Goal: Information Seeking & Learning: Learn about a topic

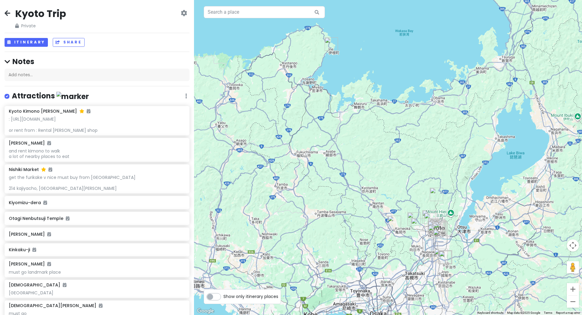
click at [224, 297] on label "Show only itinerary places" at bounding box center [251, 294] width 55 height 7
click at [224, 295] on input "Show only itinerary places" at bounding box center [226, 293] width 4 height 4
click at [224, 295] on label "Show only itinerary places" at bounding box center [251, 294] width 55 height 7
click at [224, 295] on input "Show only itinerary places" at bounding box center [226, 293] width 4 height 4
checkbox input "false"
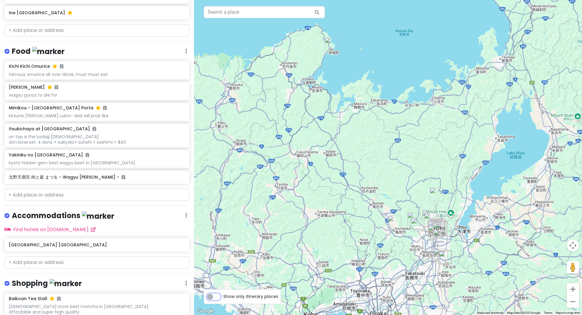
scroll to position [349, 0]
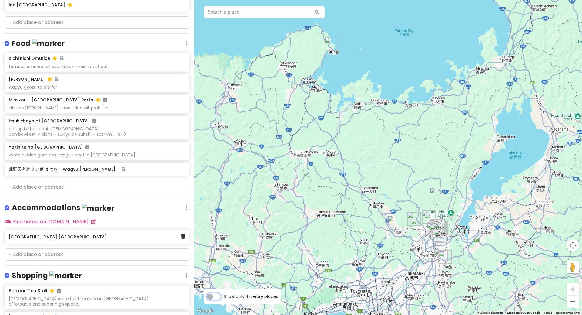
click at [63, 235] on h6 "Miyako Hotel Kyoto Hachijo" at bounding box center [95, 236] width 172 height 5
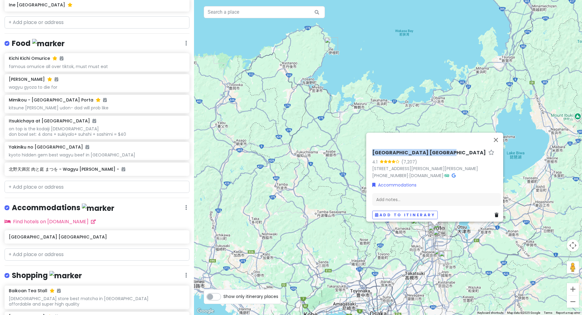
drag, startPoint x: 437, startPoint y: 150, endPoint x: 369, endPoint y: 149, distance: 67.9
click at [370, 149] on div "Miyako Hotel Kyoto Hachijo 4.1 (7,207) 17 Nishikujō Inmachi, Minami Ward, Kyoto…" at bounding box center [436, 184] width 133 height 74
copy h6 "Miyako Hotel Kyoto Hachijo"
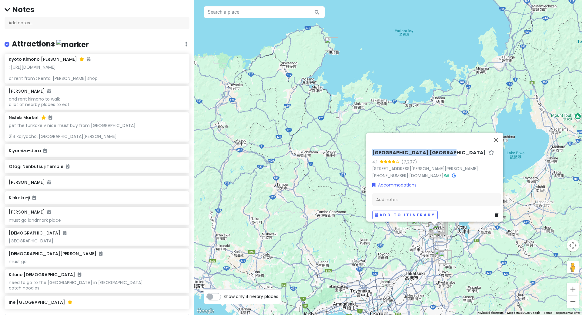
scroll to position [0, 0]
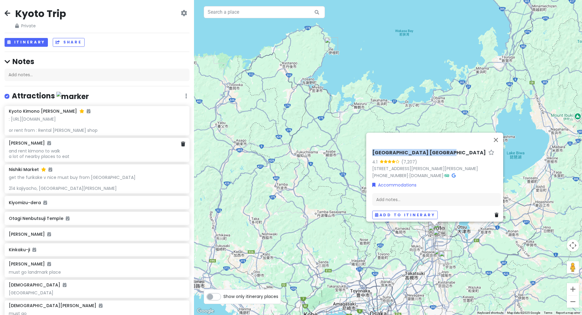
click at [73, 157] on div "and rent kimono to walk a lot of nearby places to eat" at bounding box center [97, 153] width 176 height 11
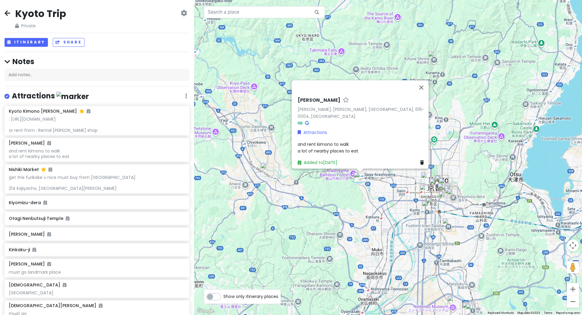
drag, startPoint x: 437, startPoint y: 243, endPoint x: 335, endPoint y: 212, distance: 107.2
click at [335, 212] on div "Arashiyama Nakaoshitacho Arashiyama Nakaoshitacho, Nishikyo Ward, Kyoto, 616-00…" at bounding box center [388, 157] width 388 height 315
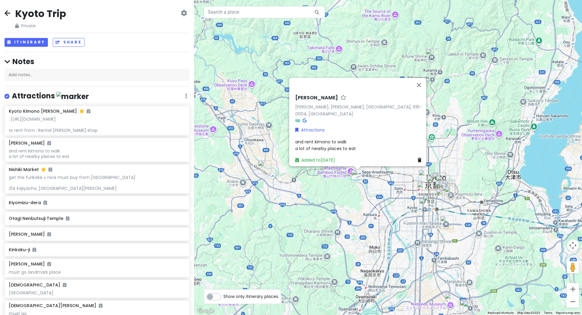
drag, startPoint x: 363, startPoint y: 96, endPoint x: 284, endPoint y: 96, distance: 79.5
click at [284, 96] on div "Arashiyama Nakaoshitacho Arashiyama Nakaoshitacho, Nishikyo Ward, Kyoto, 616-00…" at bounding box center [388, 157] width 388 height 315
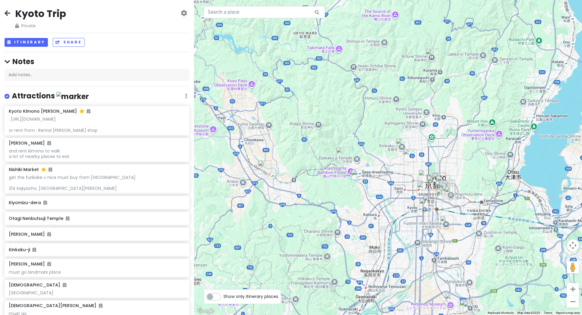
copy div "Arashiyama Nakaoshitacho"
click at [72, 150] on div "and rent kimono to walk a lot of nearby places to eat" at bounding box center [97, 153] width 176 height 11
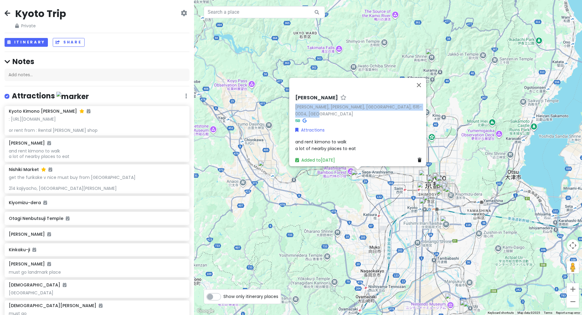
drag, startPoint x: 316, startPoint y: 107, endPoint x: 289, endPoint y: 105, distance: 27.1
click at [289, 105] on div "Arashiyama Nakaoshitacho Arashiyama Nakaoshitacho, Nishikyo Ward, Kyoto, 616-00…" at bounding box center [357, 122] width 137 height 88
copy link "Arashiyama Nakaoshitacho, Nishikyo Ward, Kyoto, 616-0004, Japan"
click at [81, 187] on div "get the furikake v nice must buy from kyoto 214 kajiyacho, nakagyo ward" at bounding box center [97, 182] width 176 height 17
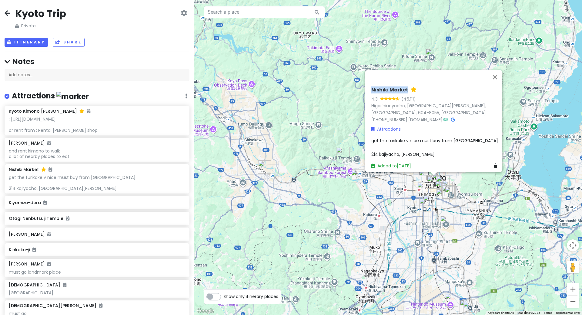
drag, startPoint x: 405, startPoint y: 96, endPoint x: 362, endPoint y: 96, distance: 43.4
click at [362, 96] on div "Nishiki Market 4.3 (46,111) Higashiuoyacho, Nakagyo Ward, Kyoto, 604-8055, Japa…" at bounding box center [388, 157] width 388 height 315
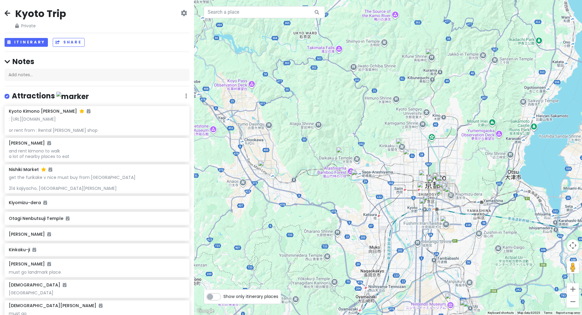
copy div "Nishiki Market"
click at [70, 181] on div "get the furikake v nice must buy from kyoto 214 kajiyacho, nakagyo ward" at bounding box center [97, 182] width 176 height 17
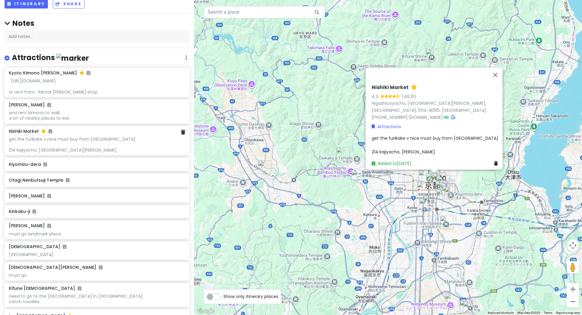
scroll to position [49, 0]
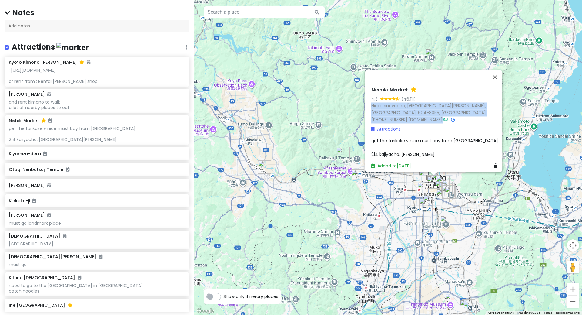
drag, startPoint x: 454, startPoint y: 119, endPoint x: 367, endPoint y: 113, distance: 86.7
click at [369, 112] on div "Nishiki Market 4.3 (46,111) Higashiuoyacho, Nakagyo Ward, Kyoto, 604-8055, Japa…" at bounding box center [435, 127] width 133 height 87
copy div "Higashiuoyacho, Nakagyo Ward, Kyoto, 604-8055, Japan +81 75-211-3882 · www.kyot…"
click at [33, 156] on div "Kiyomizu-dera" at bounding box center [95, 153] width 172 height 8
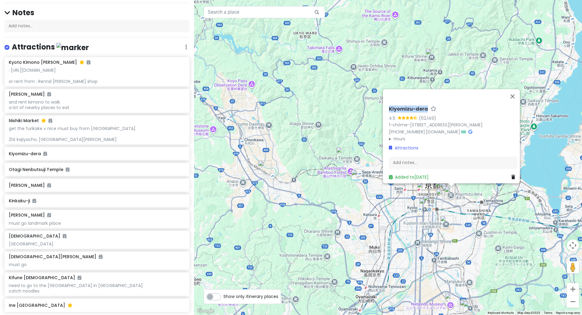
drag, startPoint x: 424, startPoint y: 101, endPoint x: 379, endPoint y: 101, distance: 45.2
click at [379, 101] on div "Kiyomizu-dera 4.5 (62,149) 1-chōme-294 Kiyomizu, Higashiyama Ward, Kyoto, 605-0…" at bounding box center [388, 157] width 388 height 315
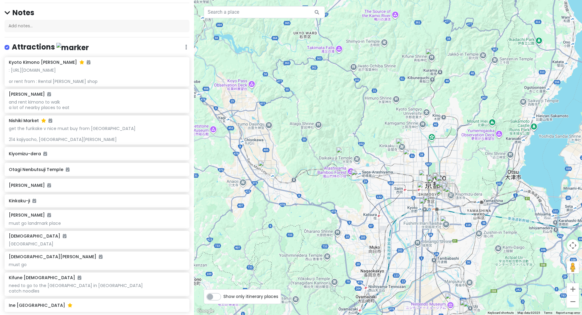
copy div "Kiyomizu-dera"
click at [76, 156] on div "Kiyomizu-dera" at bounding box center [95, 153] width 172 height 8
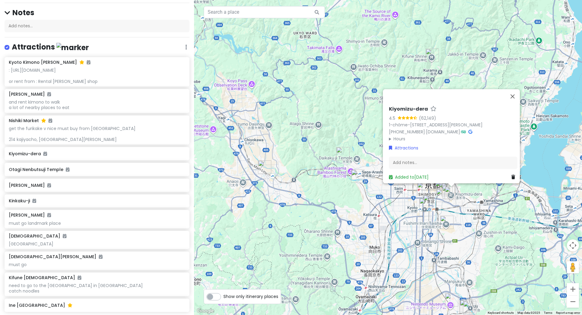
drag, startPoint x: 419, startPoint y: 122, endPoint x: 384, endPoint y: 117, distance: 35.2
click at [387, 117] on div "Kiyomizu-dera 4.5 (62,149) 1-chōme-294 Kiyomizu, Higashiyama Ward, Kyoto, 605-0…" at bounding box center [453, 142] width 133 height 79
copy link "1-chōme-294 Kiyomizu, Higashiyama Ward, Kyoto, 605-0862, Japan"
click at [78, 172] on div "Otagi Nenbutsuji Temple" at bounding box center [97, 169] width 185 height 13
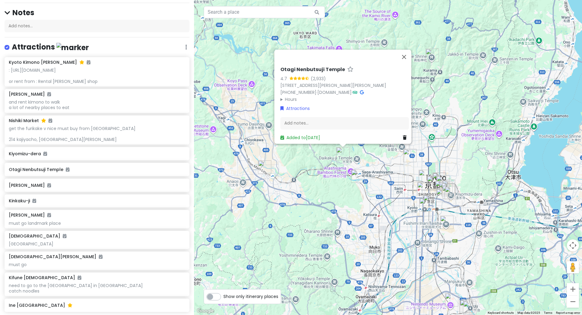
copy link "2-5 Sagatoriimoto Fukatanichō, Ukyo Ward, Kyoto, 616-8439, Japan"
drag, startPoint x: 298, startPoint y: 81, endPoint x: 275, endPoint y: 77, distance: 22.4
click at [278, 77] on div "Otagi Nenbutsuji Temple 4.7 (2,933) 2-5 Sagatoriimoto Fukatanichō, Ukyo Ward, K…" at bounding box center [344, 103] width 133 height 79
click at [89, 187] on h6 "Higashiyama Ward" at bounding box center [95, 184] width 172 height 5
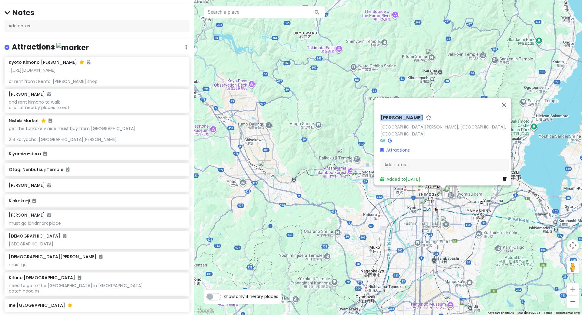
drag, startPoint x: 428, startPoint y: 121, endPoint x: 361, endPoint y: 121, distance: 67.0
click at [361, 121] on div "Higashiyama Ward Higashiyama Ward, Kyoto, Japan Attractions Add notes... Added …" at bounding box center [388, 157] width 388 height 315
copy div "Higashiyama Ward"
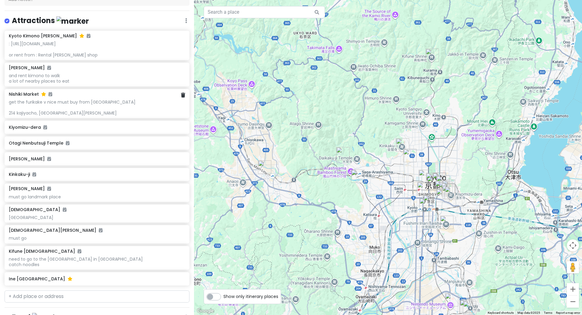
scroll to position [78, 0]
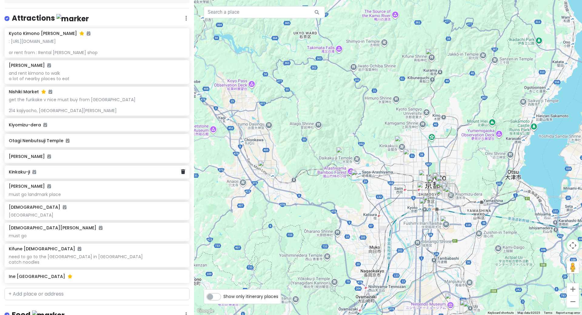
click at [60, 175] on div "Kinkaku-ji" at bounding box center [97, 171] width 185 height 13
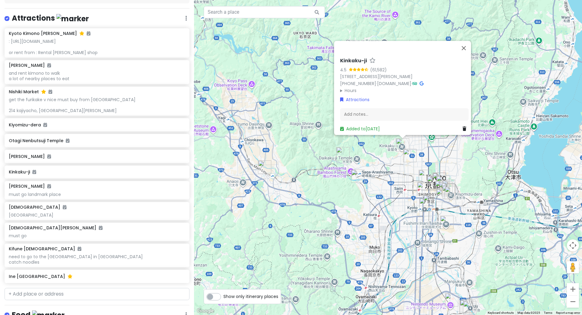
drag, startPoint x: 455, startPoint y: 75, endPoint x: 335, endPoint y: 75, distance: 120.7
click at [335, 75] on div "Kinkaku-ji 4.5 (61,582) 1 Kinkakujichō, Kita Ward, Kyoto, 603-8361, Japan +81 7…" at bounding box center [402, 88] width 137 height 94
copy link "1 Kinkakujichō, Kita Ward, Kyoto, 603-8361, Japan"
click at [70, 196] on div "Fushimi Inari Taisha must go landmark place" at bounding box center [97, 190] width 185 height 18
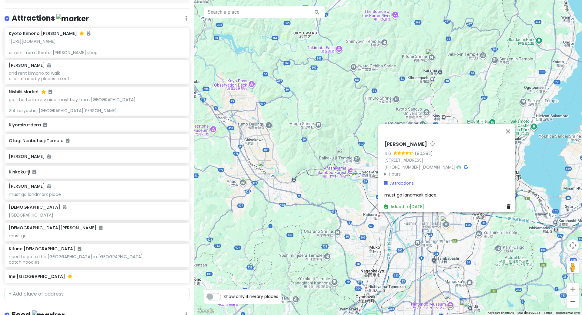
drag, startPoint x: 406, startPoint y: 155, endPoint x: 382, endPoint y: 151, distance: 24.6
click at [385, 156] on div "68 Fukakusa Yabunouchichō, Fushimi Ward, Kyoto, 612-0882, Japan" at bounding box center [449, 159] width 129 height 7
drag, startPoint x: 381, startPoint y: 135, endPoint x: 450, endPoint y: 136, distance: 69.5
click at [450, 138] on div "Fushimi Inari Taisha 4.6 (80,382) 68 Fukakusa Yabunouchichō, Fushimi Ward, Kyot…" at bounding box center [448, 174] width 133 height 73
click at [39, 144] on div "Otagi Nenbutsuji Temple" at bounding box center [97, 140] width 185 height 13
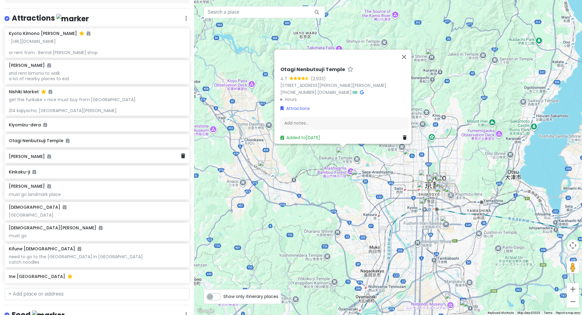
click at [41, 157] on h6 "Higashiyama Ward" at bounding box center [95, 155] width 172 height 5
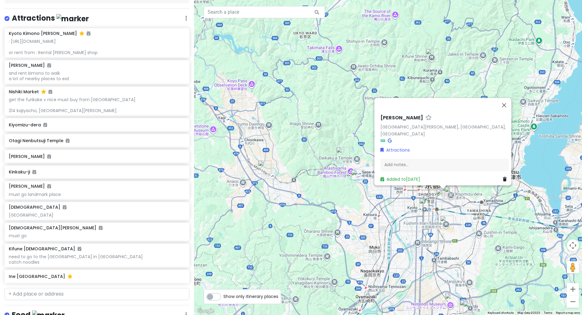
drag, startPoint x: 426, startPoint y: 121, endPoint x: 375, endPoint y: 118, distance: 51.1
click at [375, 118] on div "Higashiyama Ward Higashiyama Ward, Kyoto, Japan Attractions Add notes... Added …" at bounding box center [443, 141] width 137 height 87
click at [68, 176] on div "Kinkaku-ji" at bounding box center [97, 171] width 185 height 13
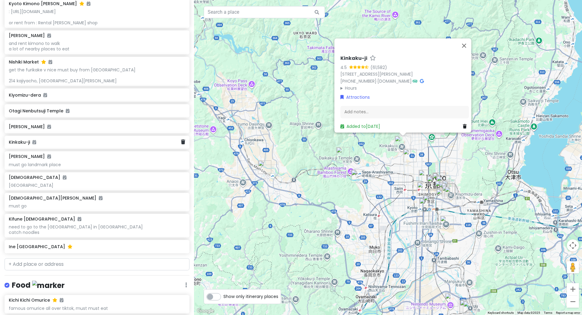
scroll to position [109, 0]
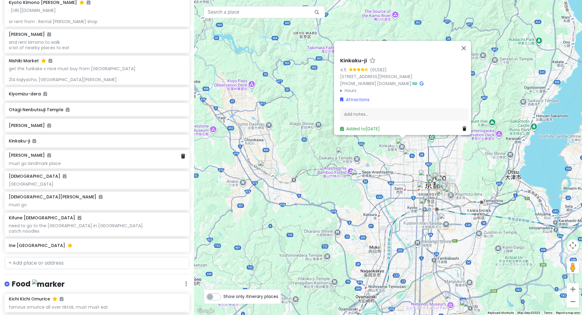
click at [33, 163] on div "must go landmark place" at bounding box center [97, 162] width 176 height 5
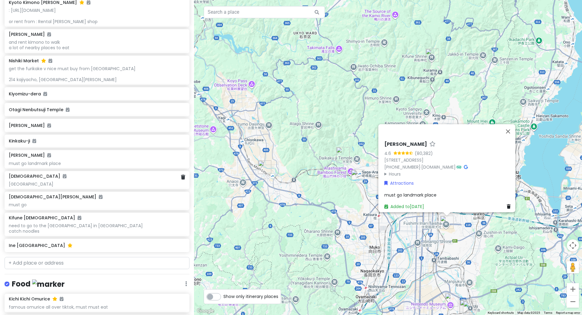
click at [69, 181] on div "Hanamikoji street" at bounding box center [97, 183] width 176 height 5
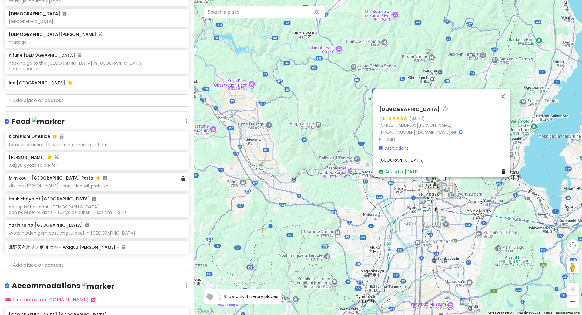
scroll to position [322, 0]
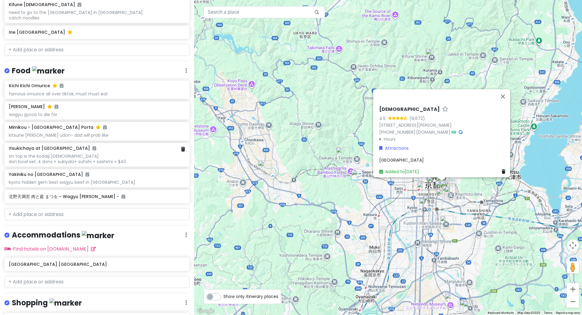
click at [86, 157] on div "on top is the kodaiji Temple don bowl set: 4 dons + sukiyalo+ suhshi + sashimi …" at bounding box center [97, 158] width 176 height 11
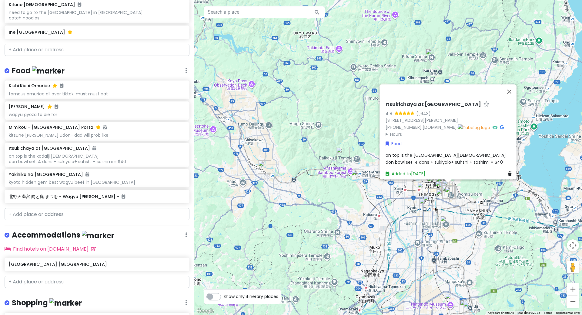
drag, startPoint x: 401, startPoint y: 117, endPoint x: 382, endPoint y: 113, distance: 19.6
click at [383, 113] on div "Itsukichaya at Kiyomizu 4.8 (1,643) 349-18 Masuyachō, Higashiyama Ward, Kyoto, …" at bounding box center [449, 139] width 133 height 80
click at [45, 182] on div "kyoto hidden gem best wagyu beef in kyoto" at bounding box center [97, 181] width 176 height 5
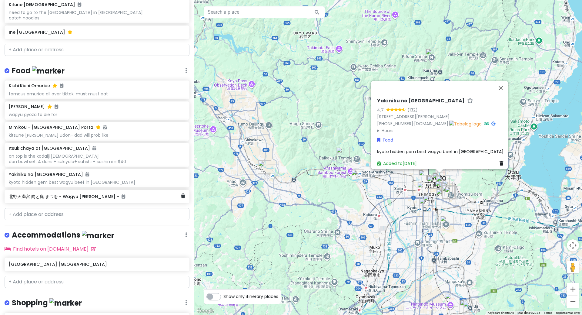
click at [70, 197] on h6 "北野天満宮 肉と庭 まつを - Wagyu Don MATSUWO -" at bounding box center [95, 196] width 172 height 5
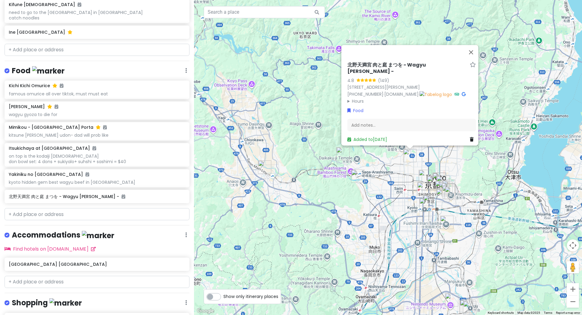
drag, startPoint x: 363, startPoint y: 83, endPoint x: 343, endPoint y: 79, distance: 20.4
click at [345, 79] on div "北野天満宮 肉と庭 まつを - Wagyu Don MATSUWO - 4.8 (149) 744-15 Higashiimakōjichō, Kamigyo…" at bounding box center [411, 102] width 133 height 86
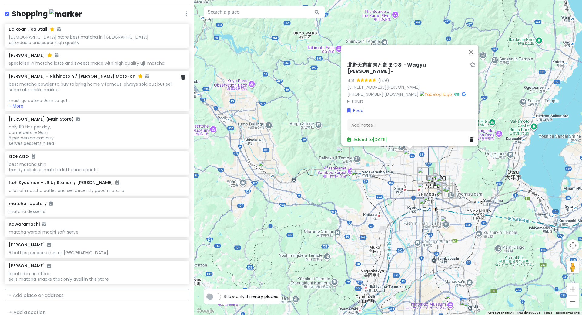
scroll to position [616, 0]
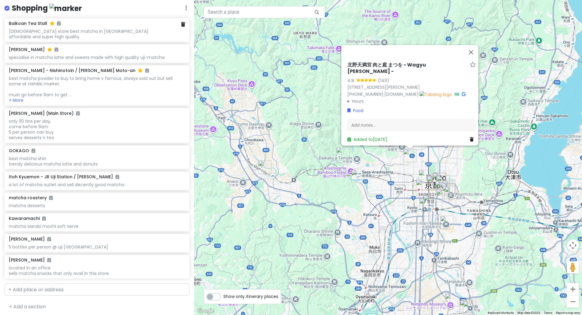
click at [33, 32] on div "108 year old store best matcha in kyoto affordable and super high quality" at bounding box center [97, 34] width 176 height 11
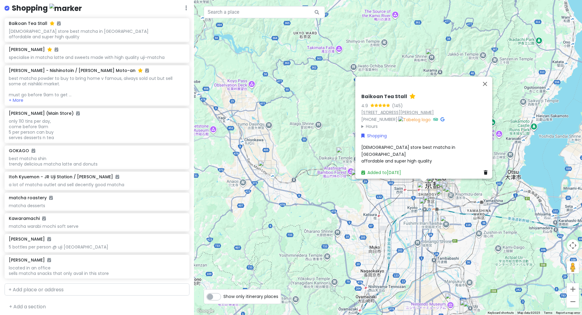
drag, startPoint x: 378, startPoint y: 114, endPoint x: 359, endPoint y: 110, distance: 19.2
click at [362, 110] on div "46-1 Tachibanachō, Shimogyo Ward, Kyoto, 600-8487, Japan" at bounding box center [426, 112] width 129 height 7
click at [55, 55] on div "specialise in matcha latte and sweets made with high quality uji-matcha" at bounding box center [97, 57] width 176 height 5
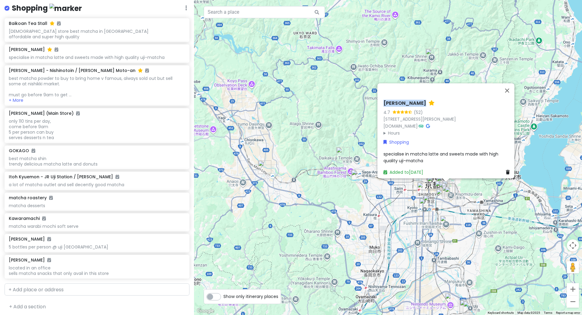
drag, startPoint x: 454, startPoint y: 92, endPoint x: 377, endPoint y: 93, distance: 77.0
click at [378, 93] on div "Hatoya Ryoyousha Kiyomizu 4.7 (52) 415-6 Minamimachi, Higashiyama Ward, Kyoto, …" at bounding box center [446, 130] width 137 height 95
click at [63, 89] on div "best matcha powder to buy to bring home v famous, always sold out but sell some…" at bounding box center [97, 87] width 176 height 22
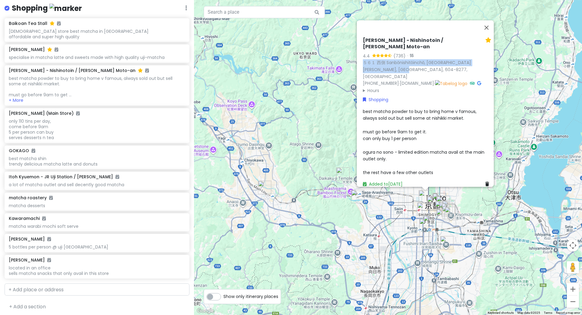
drag, startPoint x: 391, startPoint y: 68, endPoint x: 354, endPoint y: 64, distance: 36.9
click at [357, 64] on div "Marukyu Koyamaen - Nishinotoin / Sabo Moto-an 4.4 (736) · ５６１ 西側 Sanbōnishitōin…" at bounding box center [425, 103] width 137 height 166
click at [113, 128] on div "only 110 tins per day, come before 9am 5 per person can buy serves desserts n t…" at bounding box center [97, 129] width 176 height 22
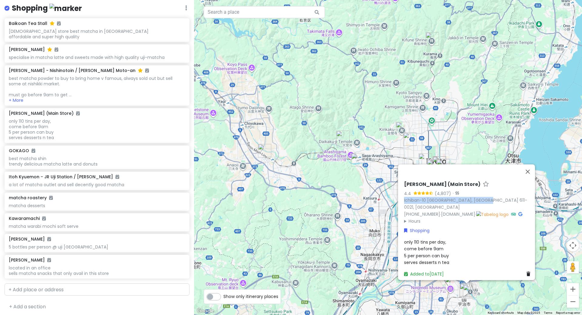
drag, startPoint x: 481, startPoint y: 205, endPoint x: 400, endPoint y: 205, distance: 81.6
click at [402, 205] on div "Nakamura Tokichi Honten (Main Store) 4.4 (4,807) · Ichiban-10 Uji, Kyoto 611-00…" at bounding box center [468, 229] width 133 height 101
click at [70, 162] on div "best matcha shin trendy delicious matcha latte and donuts" at bounding box center [97, 161] width 176 height 11
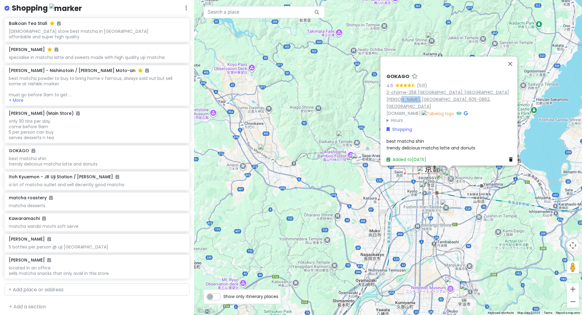
drag, startPoint x: 414, startPoint y: 103, endPoint x: 391, endPoint y: 100, distance: 22.9
click at [391, 100] on div "2-chōme-258 Kiyomizu, Higashiyama Ward, Kyoto, 605-0862, Japan" at bounding box center [451, 99] width 129 height 21
click at [76, 218] on div "Kawaramachi" at bounding box center [97, 217] width 176 height 5
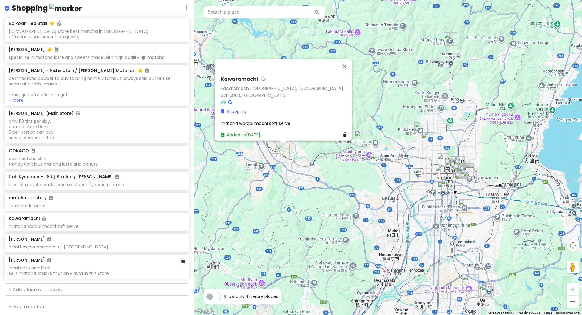
click at [107, 267] on div "located in an office sells matcha snacks that only avail in this store" at bounding box center [97, 270] width 176 height 11
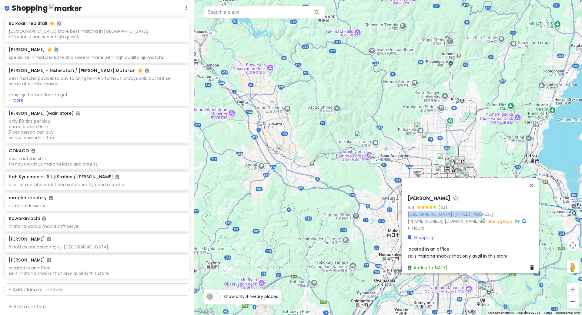
drag, startPoint x: 511, startPoint y: 205, endPoint x: 403, endPoint y: 202, distance: 107.4
click at [406, 202] on div "Yamamasa Koyamaen 4.4 (33) Japan, 〒611-0042 京都府宇治市小倉町久保９６ +81 774-24-1122 · www…" at bounding box center [472, 232] width 133 height 80
